Goal: Find specific page/section

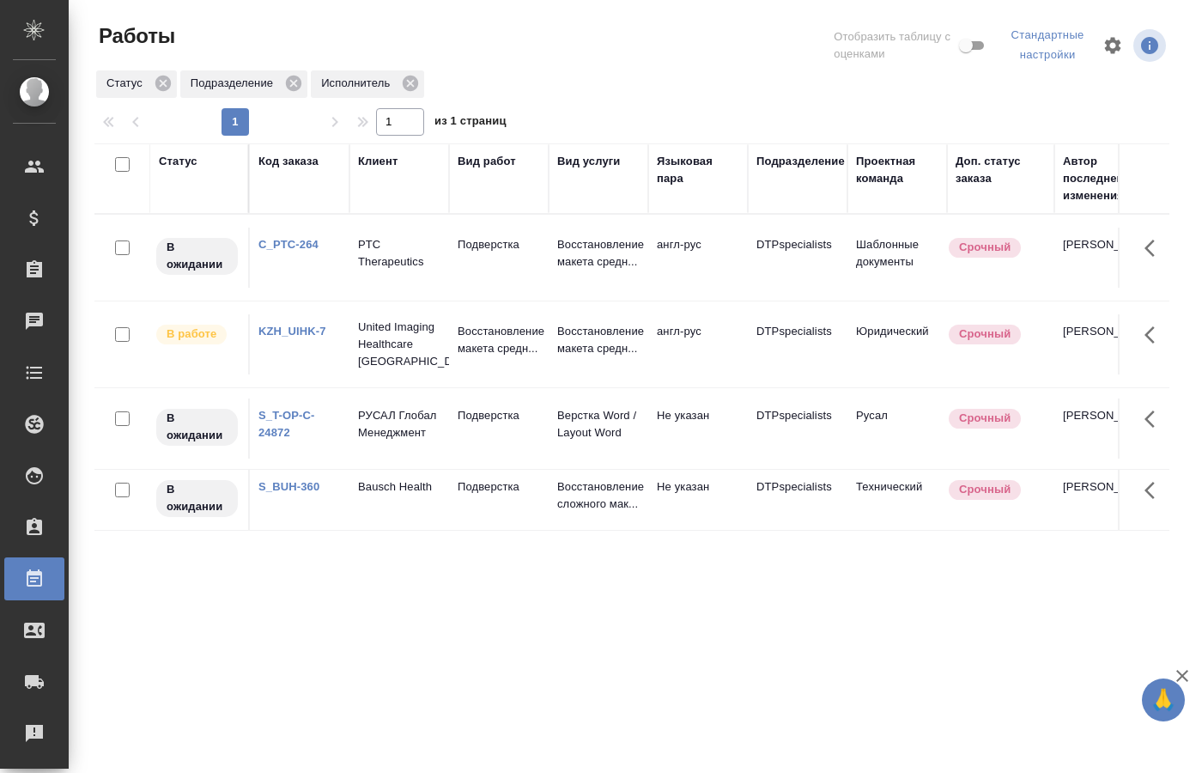
scroll to position [0, 955]
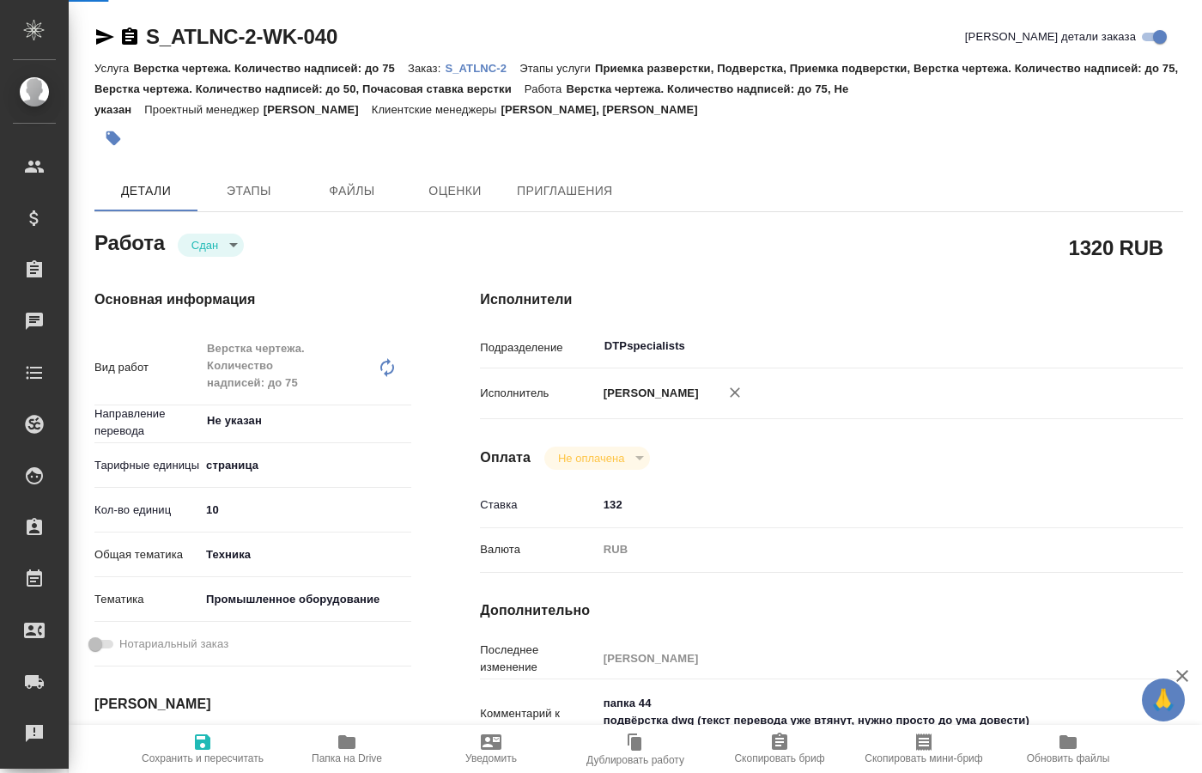
type textarea "x"
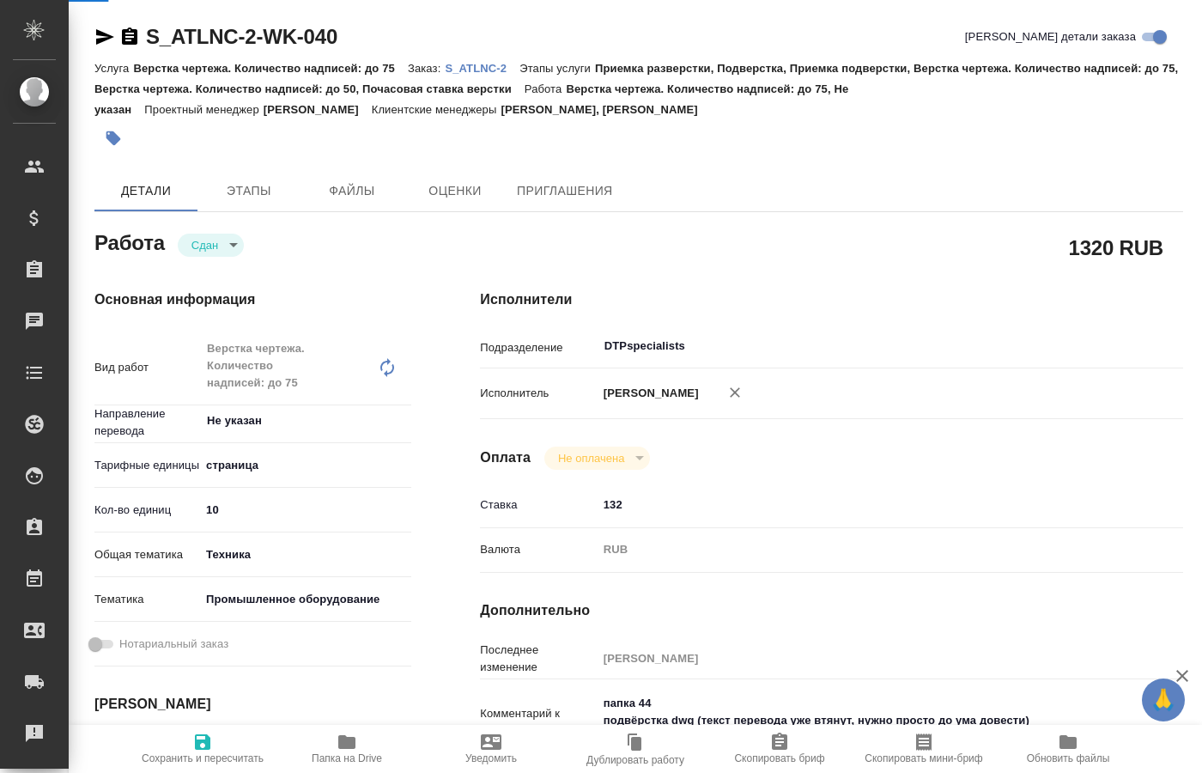
type textarea "x"
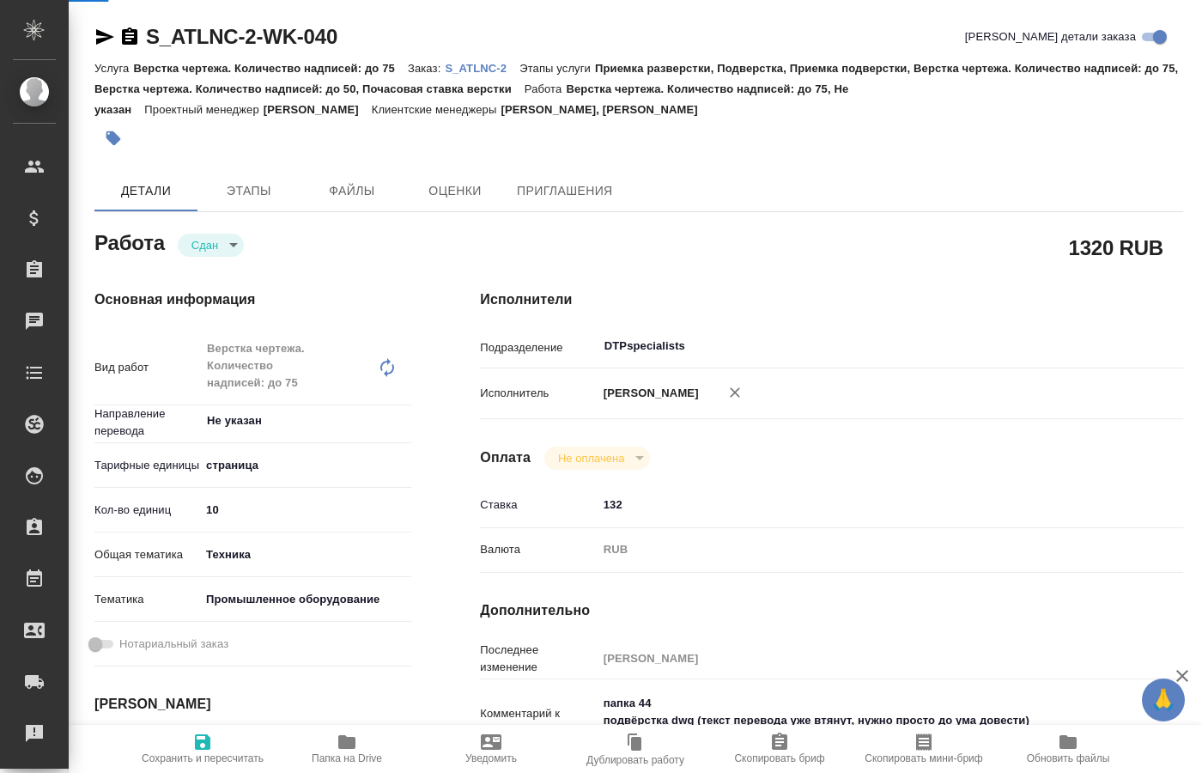
type textarea "x"
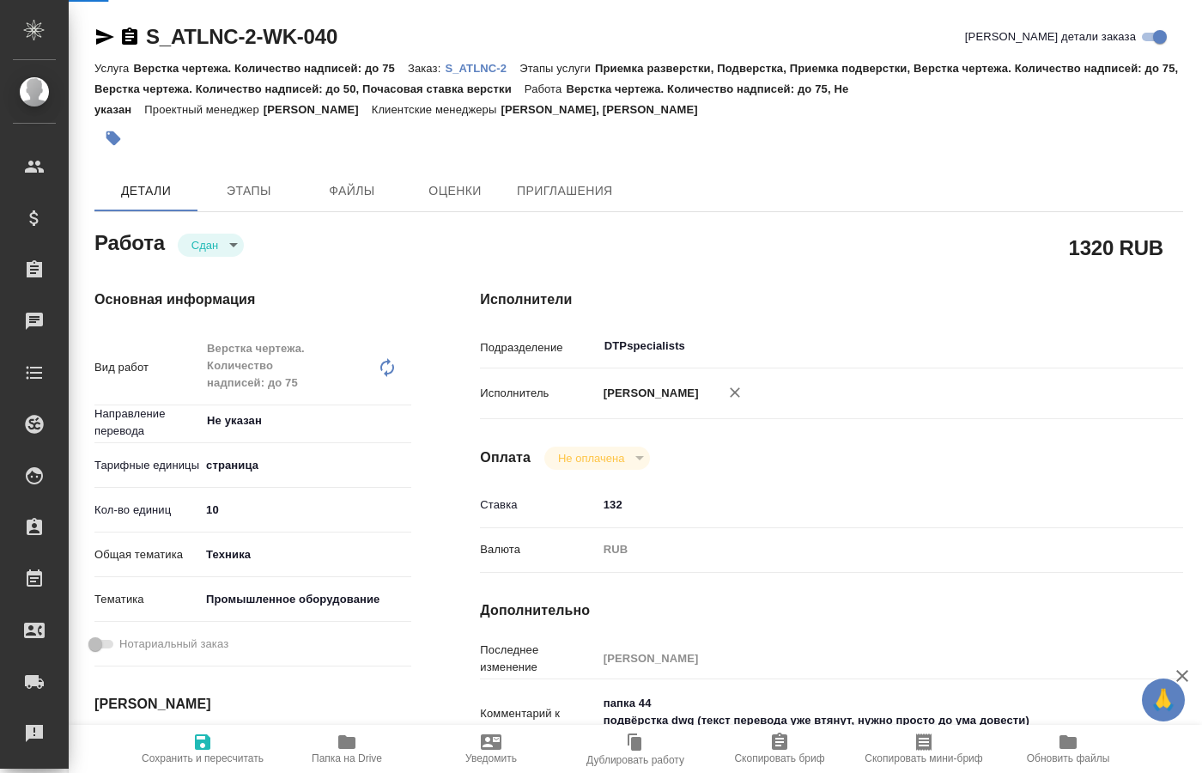
type textarea "x"
